Goal: Task Accomplishment & Management: Manage account settings

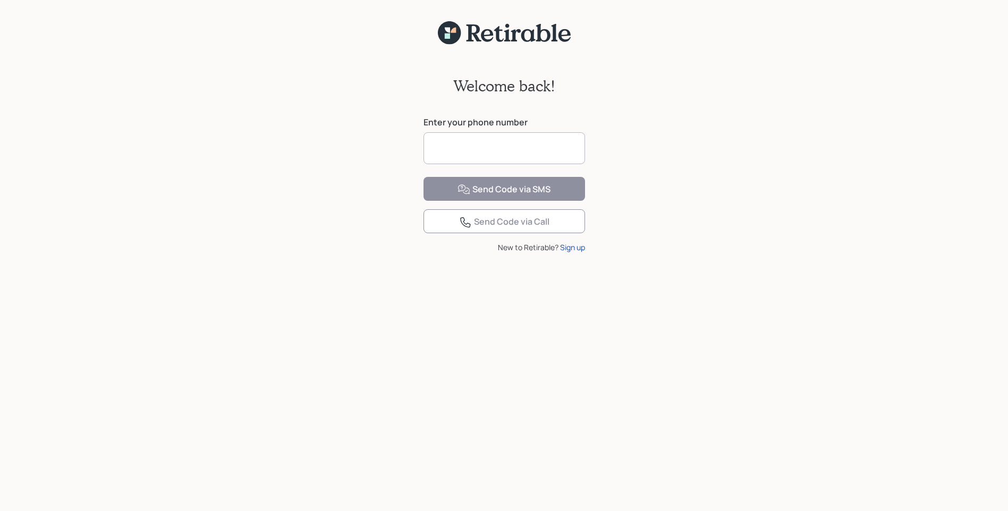
click at [507, 153] on input at bounding box center [505, 148] width 162 height 32
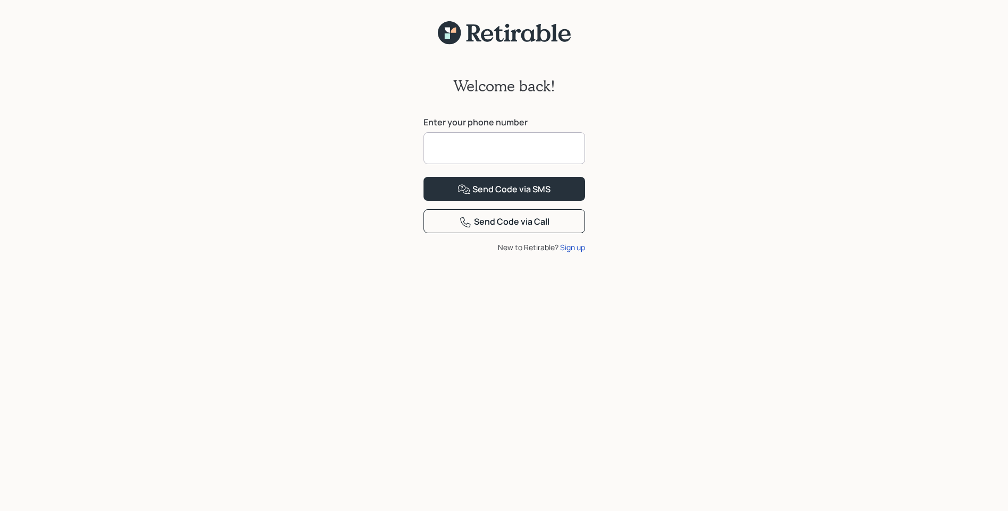
click at [507, 153] on input at bounding box center [505, 148] width 162 height 32
click at [443, 153] on input "**********" at bounding box center [505, 148] width 162 height 32
type input "**********"
click at [495, 196] on div "Send Code via SMS" at bounding box center [504, 189] width 93 height 13
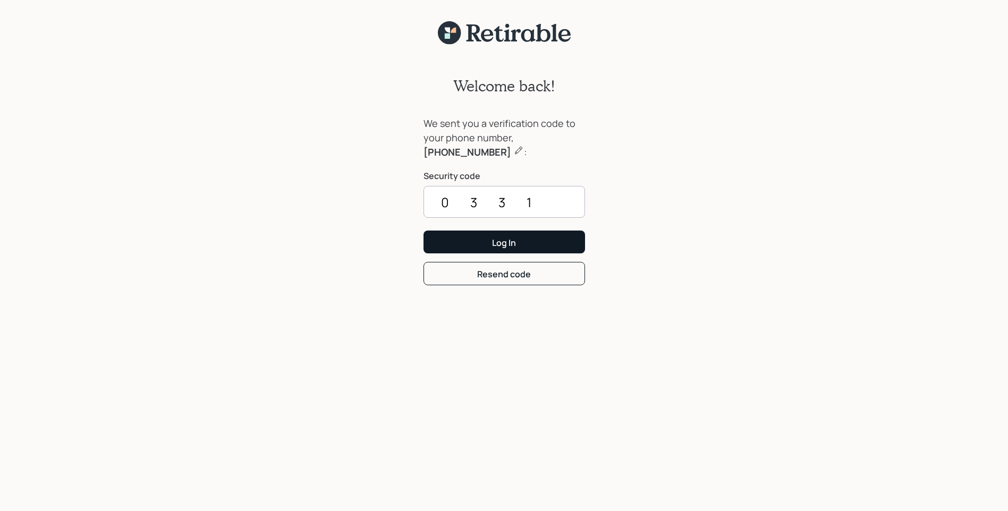
type input "0331"
click at [513, 239] on div "Log In" at bounding box center [504, 243] width 24 height 12
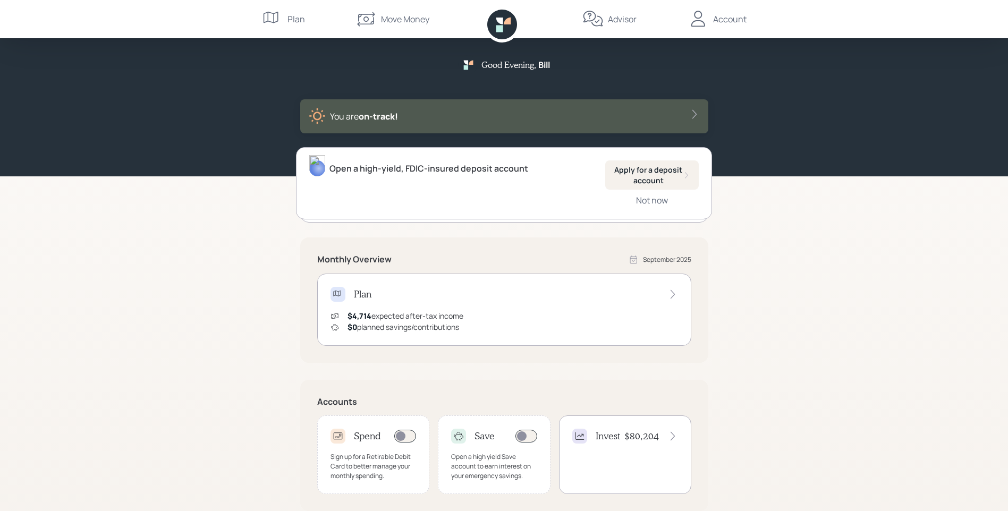
click at [362, 295] on h4 "Plan" at bounding box center [363, 295] width 18 height 12
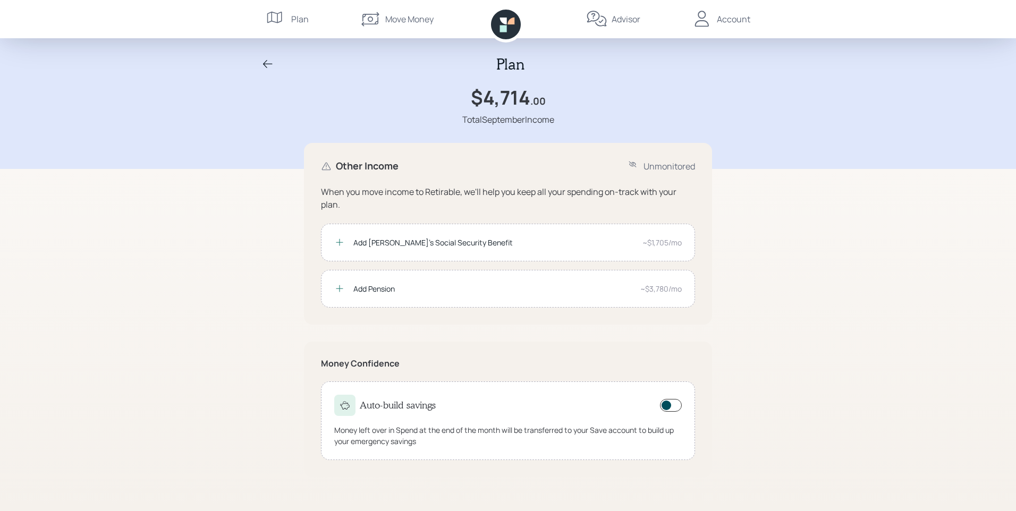
click at [298, 20] on div "Plan" at bounding box center [300, 19] width 18 height 13
click at [264, 63] on icon at bounding box center [268, 64] width 10 height 8
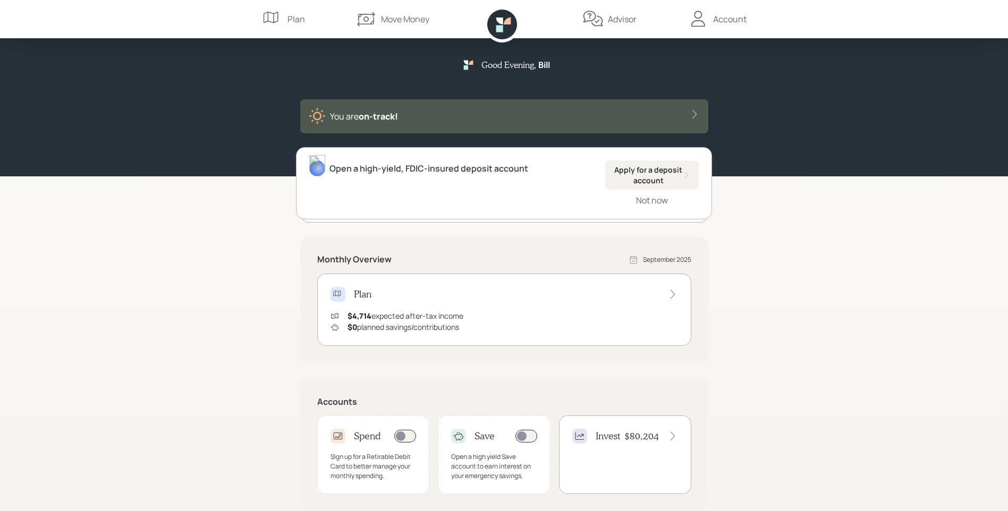
scroll to position [148, 0]
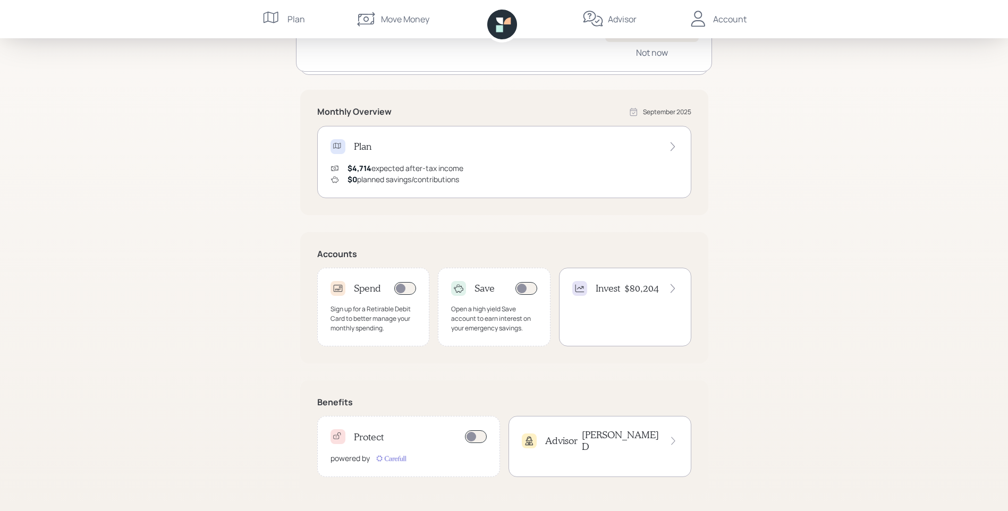
click at [653, 289] on h4 "$80,204" at bounding box center [641, 289] width 35 height 12
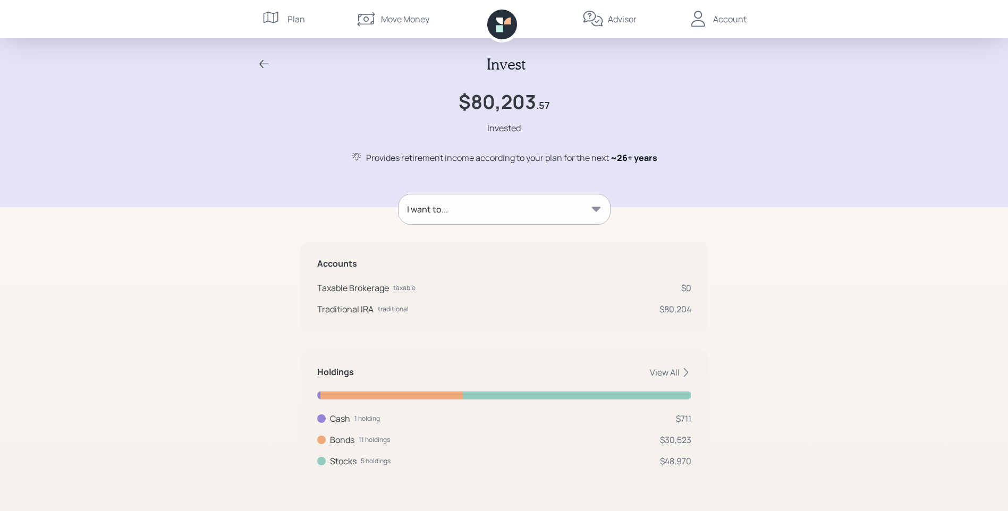
scroll to position [3, 0]
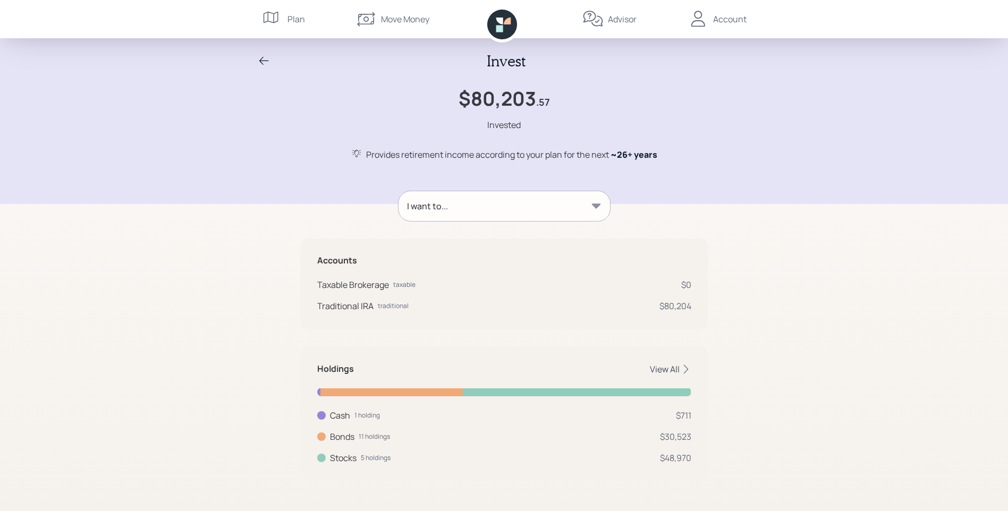
click at [673, 366] on div "View All" at bounding box center [670, 369] width 41 height 12
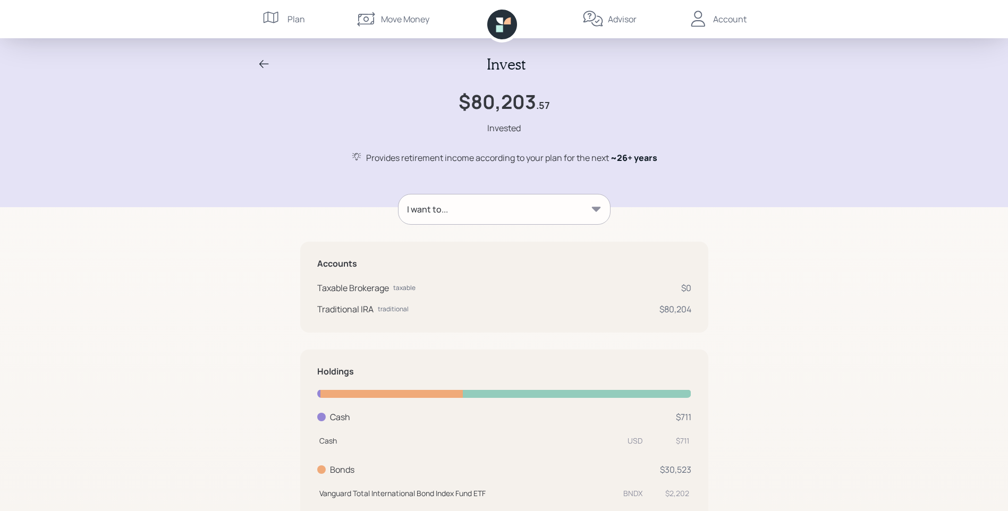
scroll to position [53, 0]
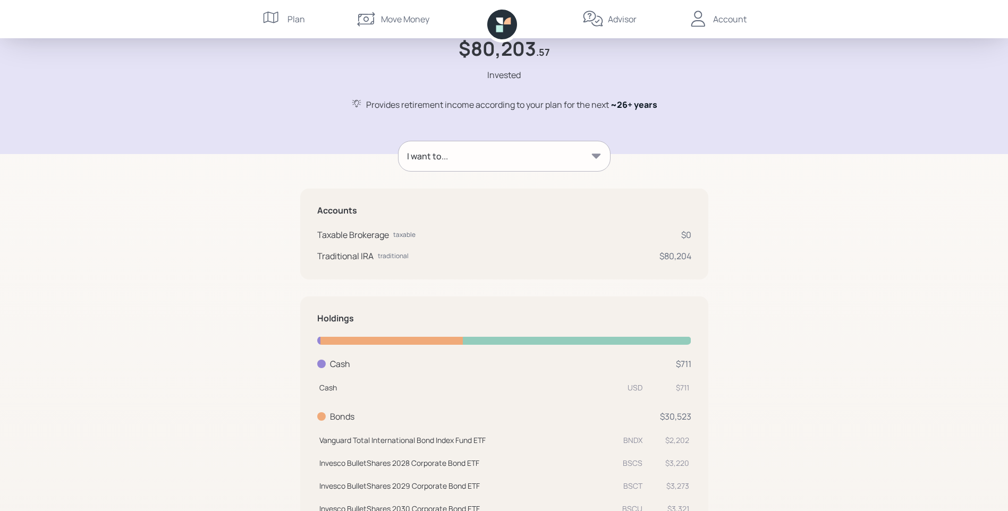
click at [592, 155] on icon at bounding box center [595, 156] width 9 height 5
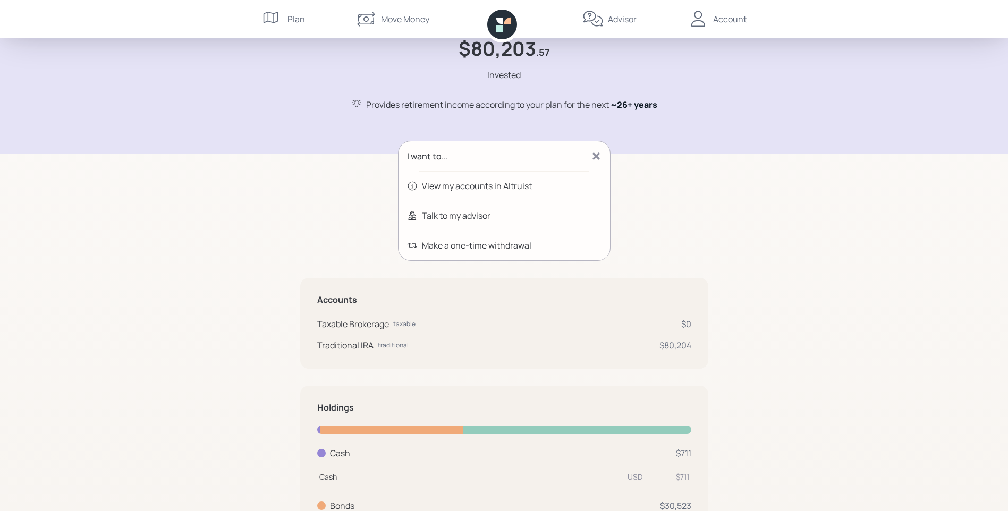
click at [786, 196] on div "Invest $80,203 .57 Invested Provides retirement income according to your plan f…" at bounding box center [504, 453] width 1008 height 1012
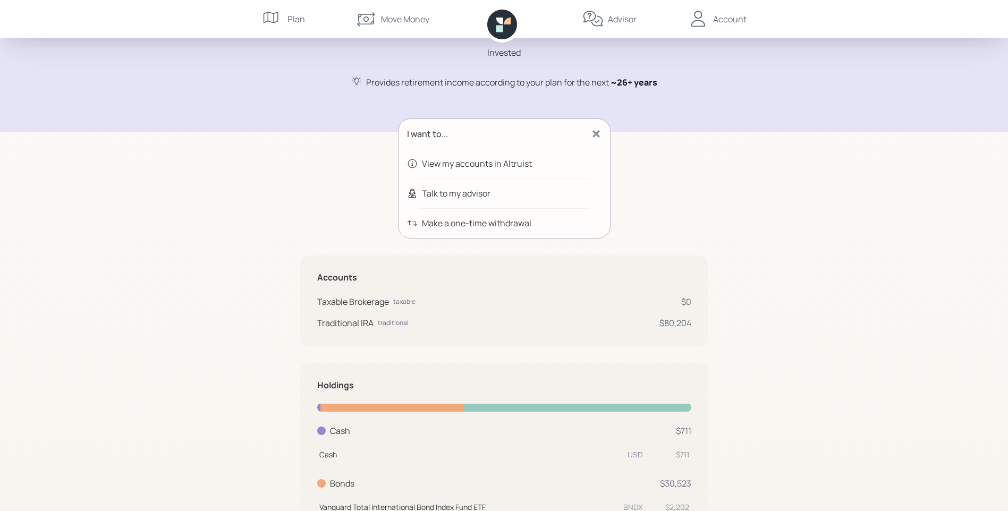
scroll to position [0, 0]
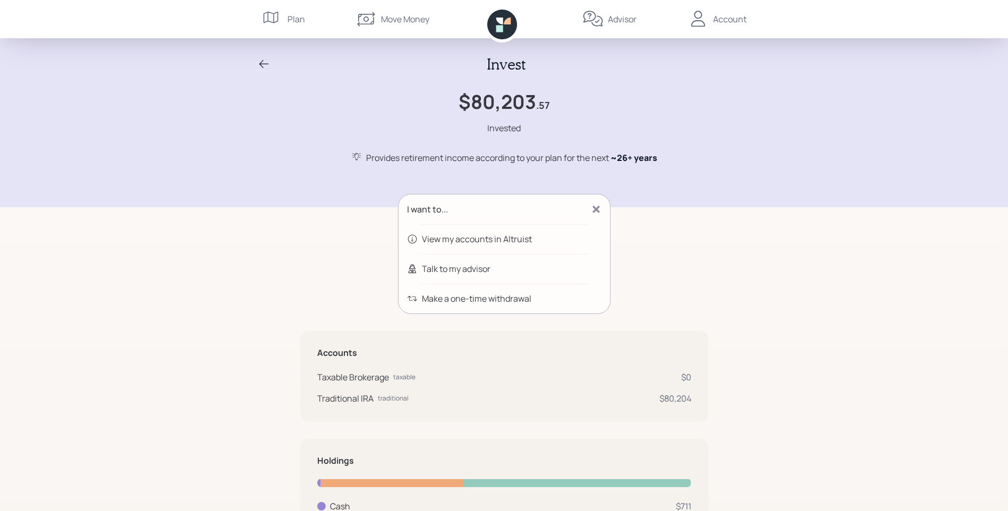
click at [464, 238] on div "View my accounts in Altruist" at bounding box center [477, 239] width 110 height 13
